Goal: Check status: Check status

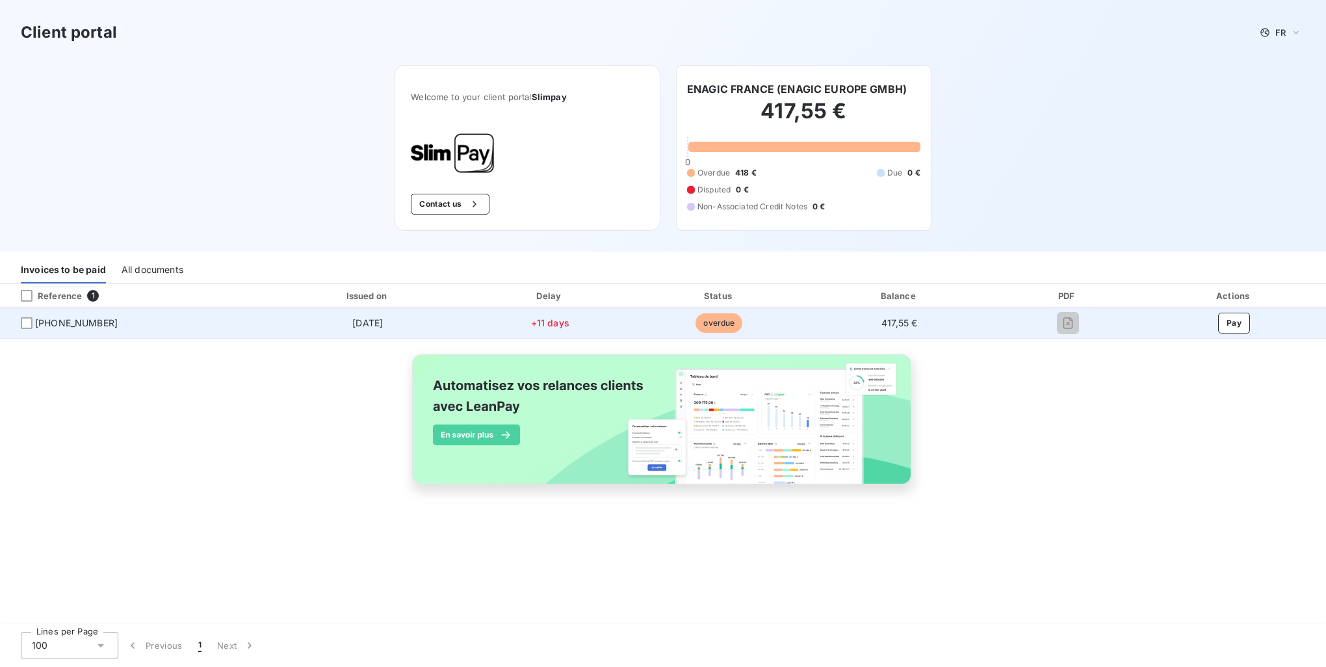
drag, startPoint x: 742, startPoint y: 168, endPoint x: 497, endPoint y: 322, distance: 289.0
click at [742, 168] on span "418 €" at bounding box center [745, 173] width 21 height 12
click at [537, 322] on span "+11 days" at bounding box center [550, 322] width 38 height 11
click at [709, 321] on span "overdue" at bounding box center [719, 323] width 47 height 20
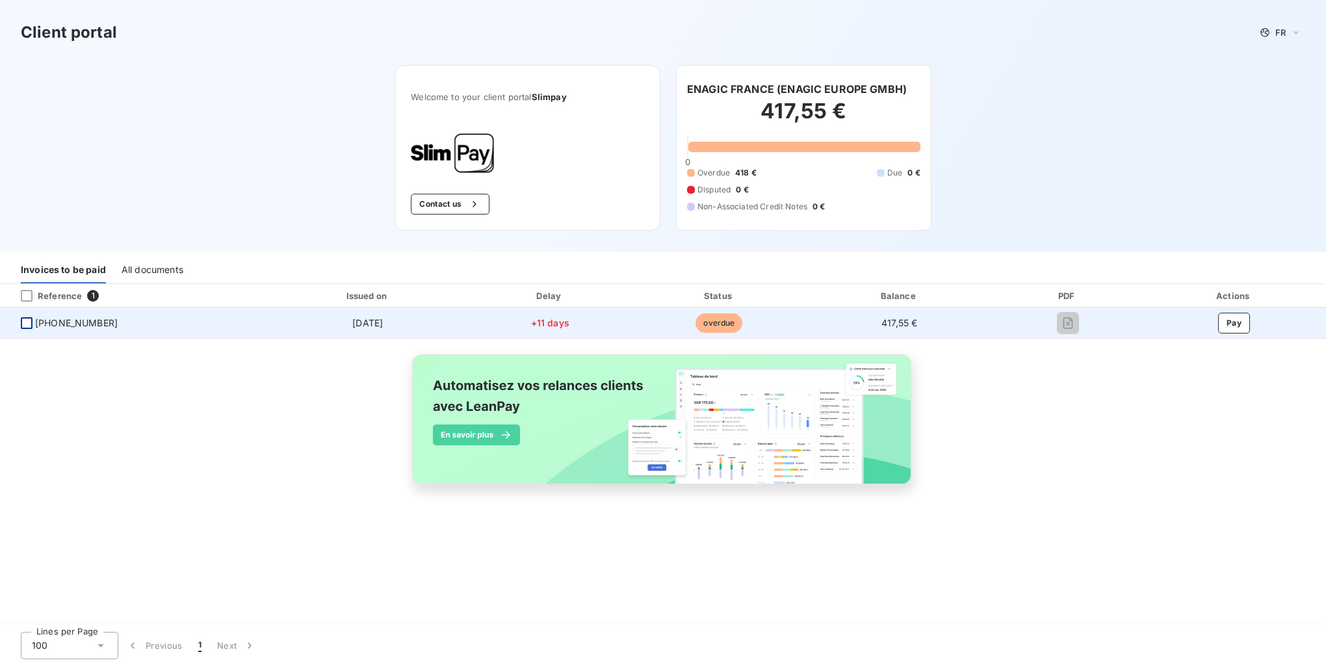
click at [29, 325] on div at bounding box center [27, 323] width 12 height 12
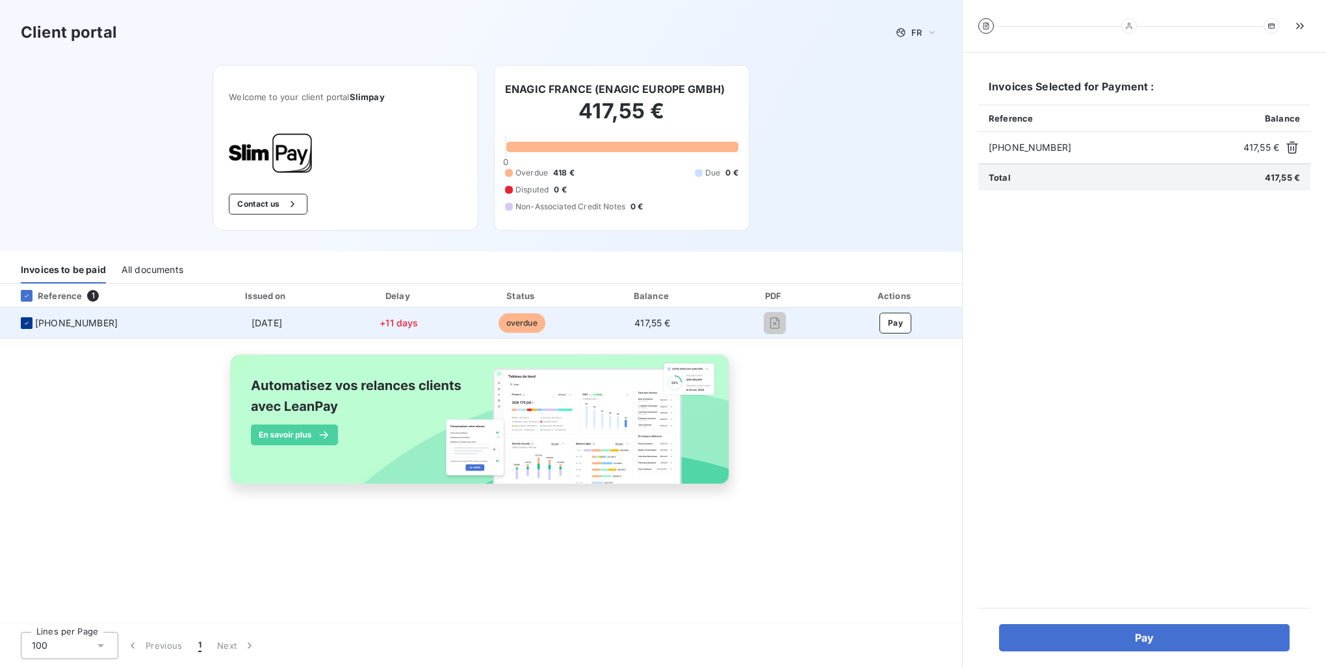
click at [29, 325] on icon at bounding box center [27, 323] width 8 height 8
